Goal: Obtain resource: Obtain resource

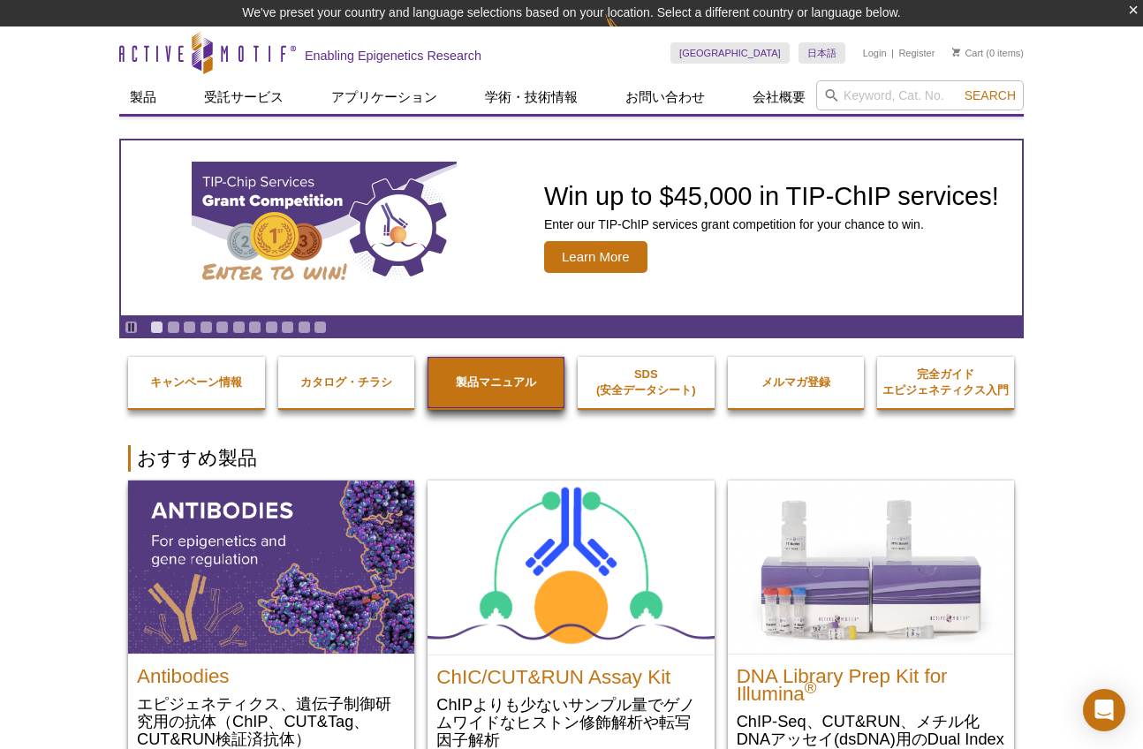
click at [531, 385] on strong "製品マニュアル" at bounding box center [496, 381] width 80 height 13
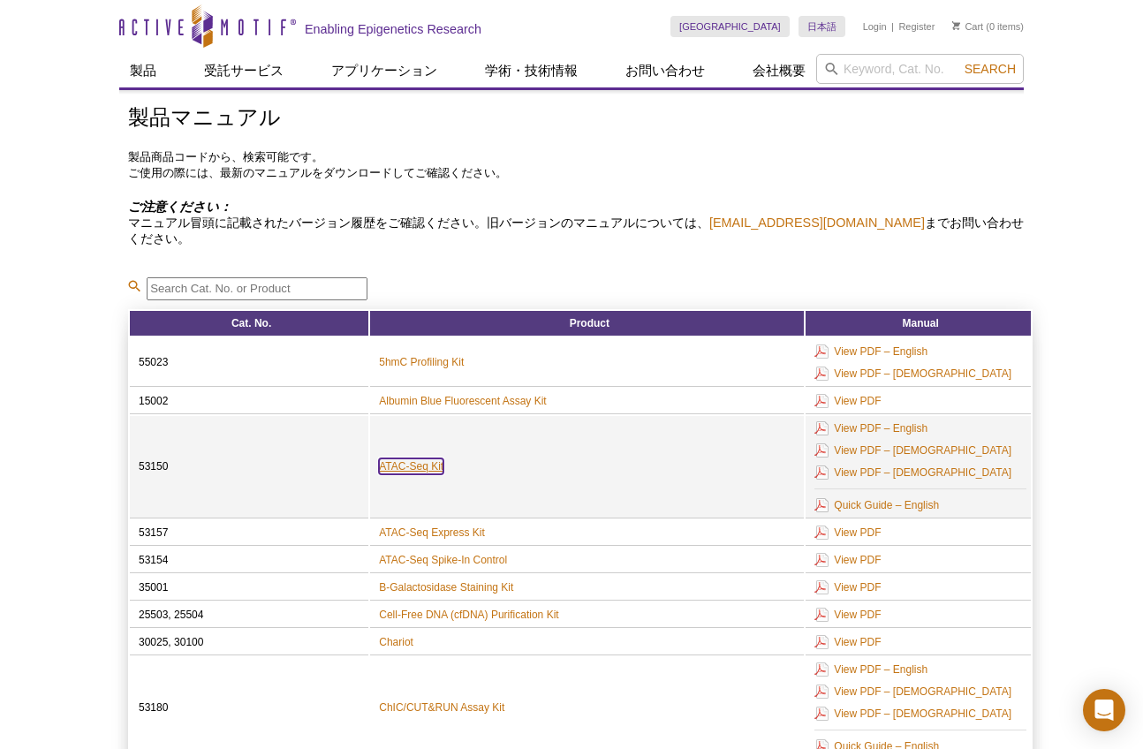
click at [432, 467] on link "ATAC-Seq Kit" at bounding box center [411, 466] width 64 height 16
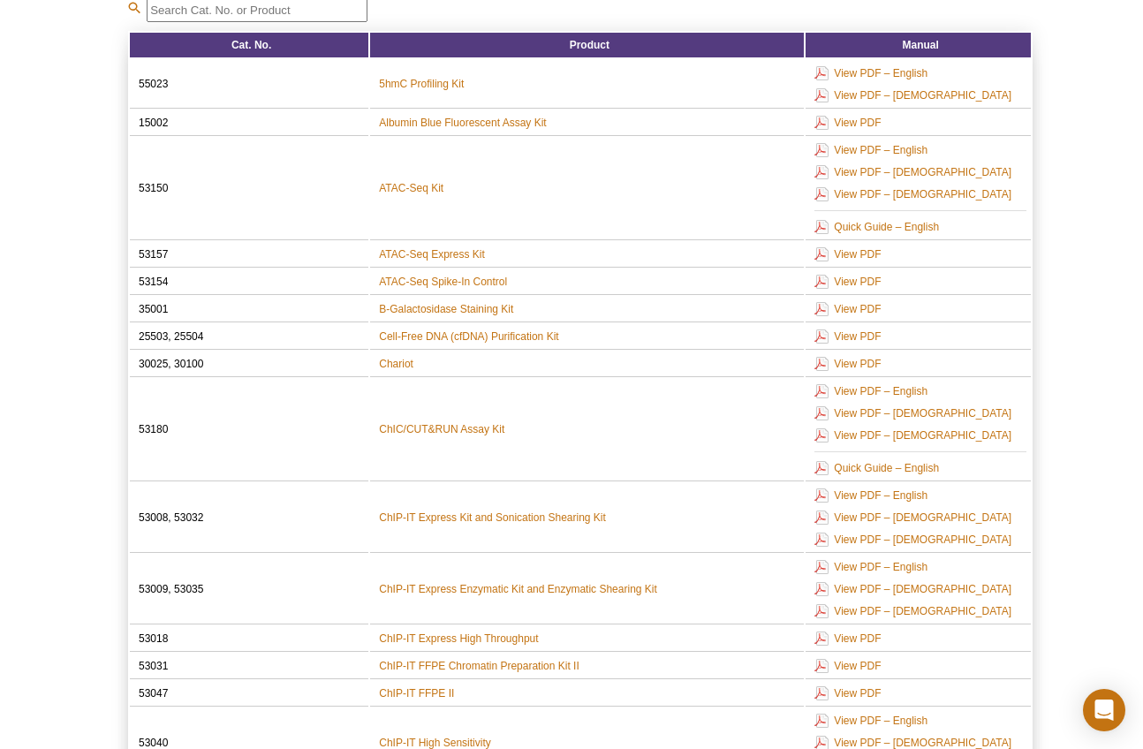
scroll to position [277, 0]
drag, startPoint x: 1099, startPoint y: 632, endPoint x: 1094, endPoint y: 609, distance: 23.6
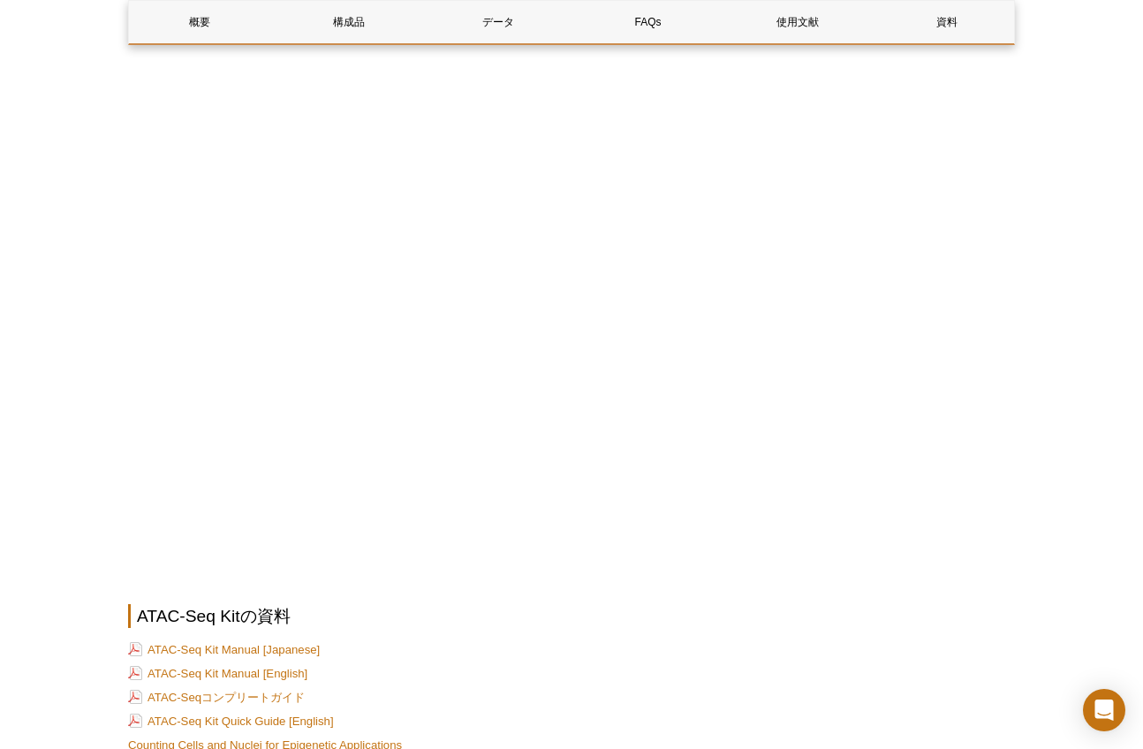
scroll to position [4503, 0]
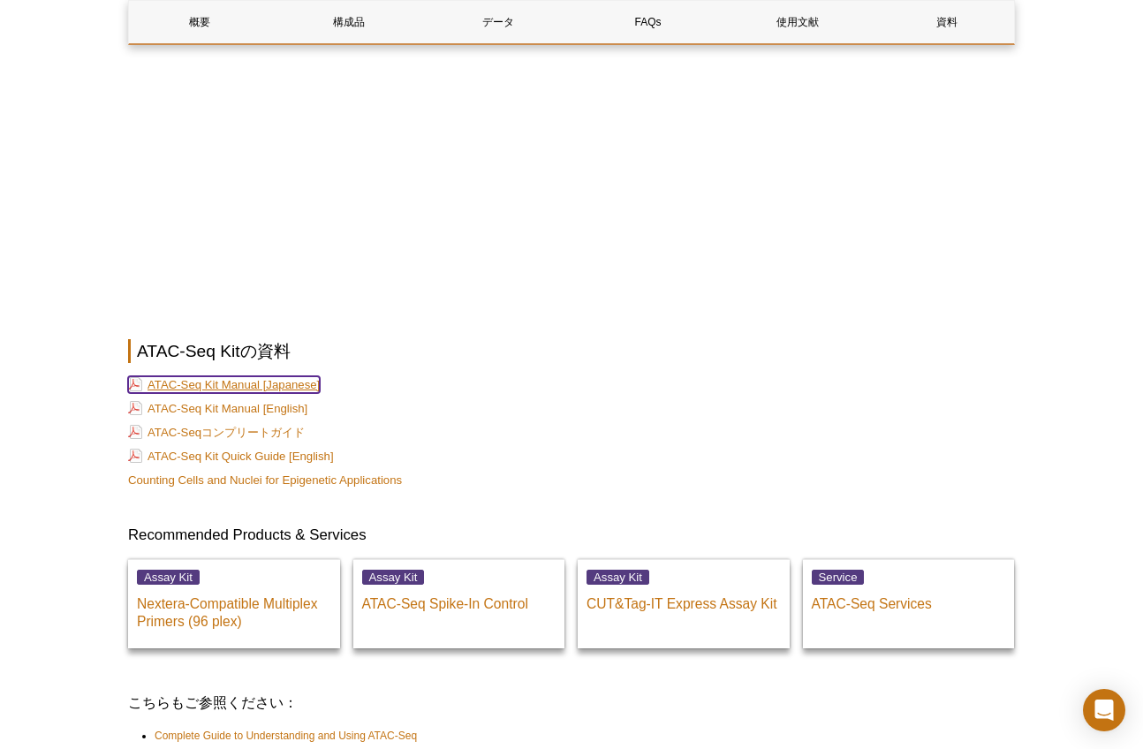
click at [292, 376] on link "ATAC-Seq Kit Manual [Japanese]" at bounding box center [224, 384] width 192 height 17
drag, startPoint x: 189, startPoint y: 405, endPoint x: 434, endPoint y: 417, distance: 245.7
click at [479, 424] on p "ATAC-Seqコンプリートガイド" at bounding box center [571, 433] width 886 height 18
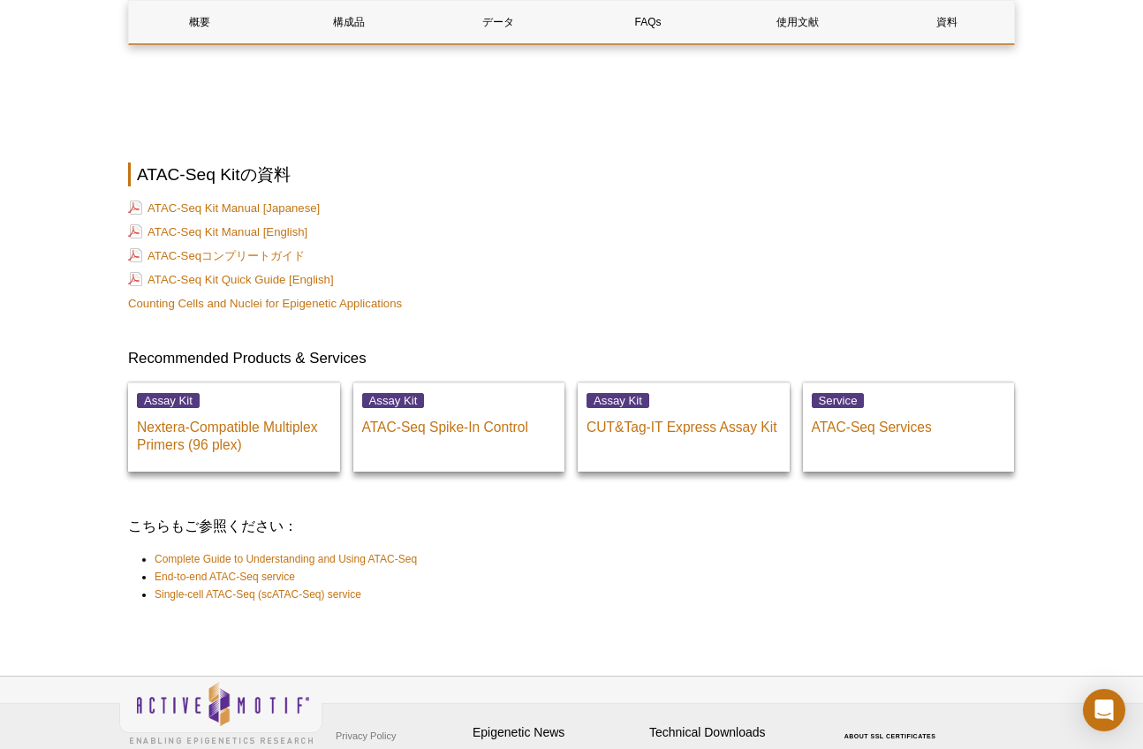
click at [540, 200] on p "ATAC-Seq Kit Manual [Japanese]" at bounding box center [571, 209] width 886 height 18
click at [288, 200] on link "ATAC-Seq Kit Manual [Japanese]" at bounding box center [224, 208] width 192 height 17
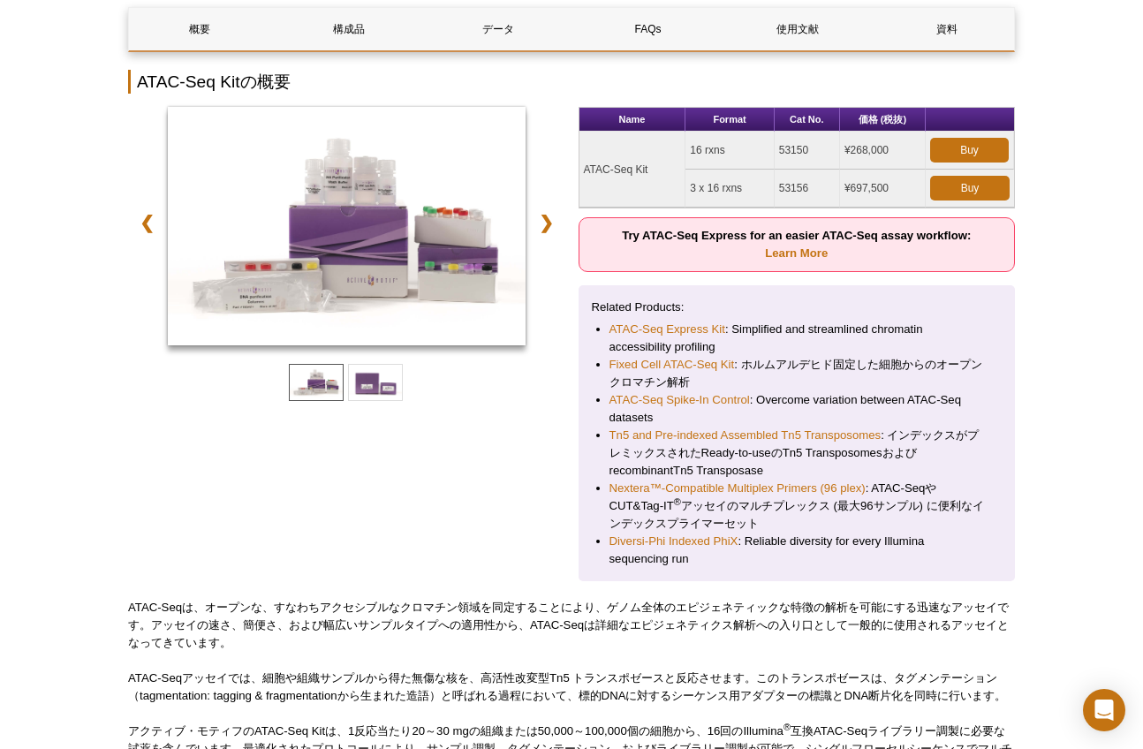
scroll to position [0, 0]
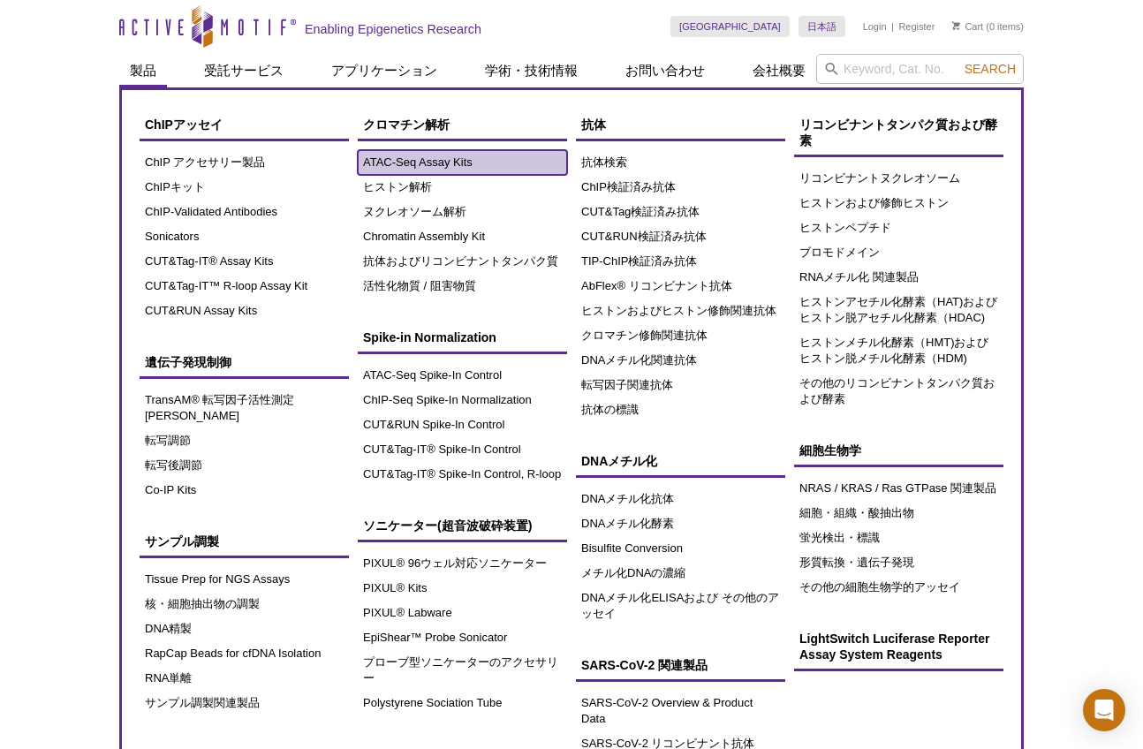
click at [422, 161] on link "ATAC-Seq Assay Kits" at bounding box center [462, 162] width 209 height 25
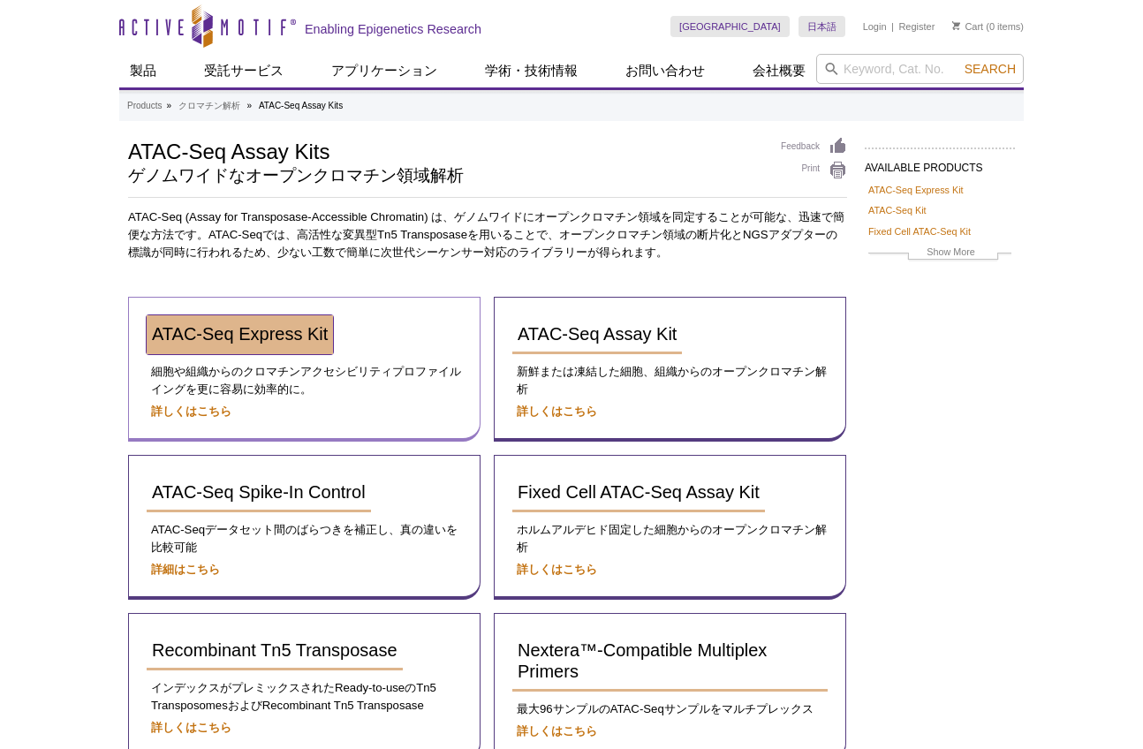
click at [248, 333] on span "ATAC-Seq Express Kit" at bounding box center [240, 333] width 176 height 19
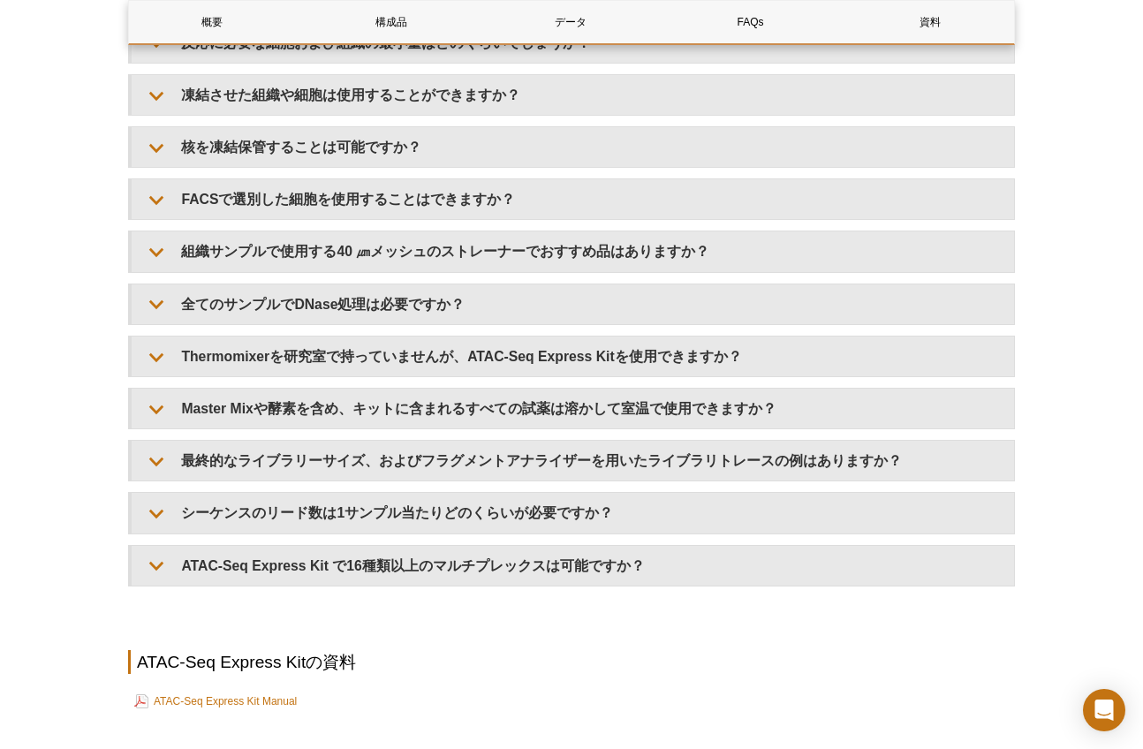
scroll to position [4234, 0]
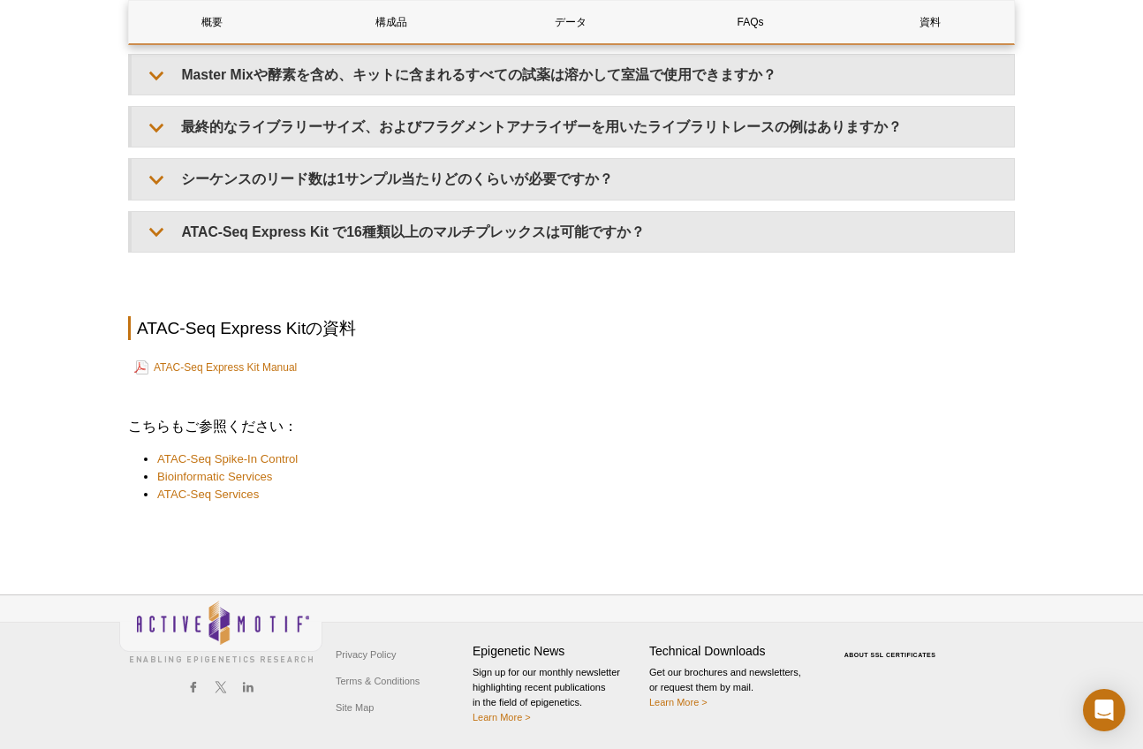
click at [939, 420] on h3 "こちらもご参照ください：" at bounding box center [571, 426] width 886 height 21
